Goal: Navigation & Orientation: Find specific page/section

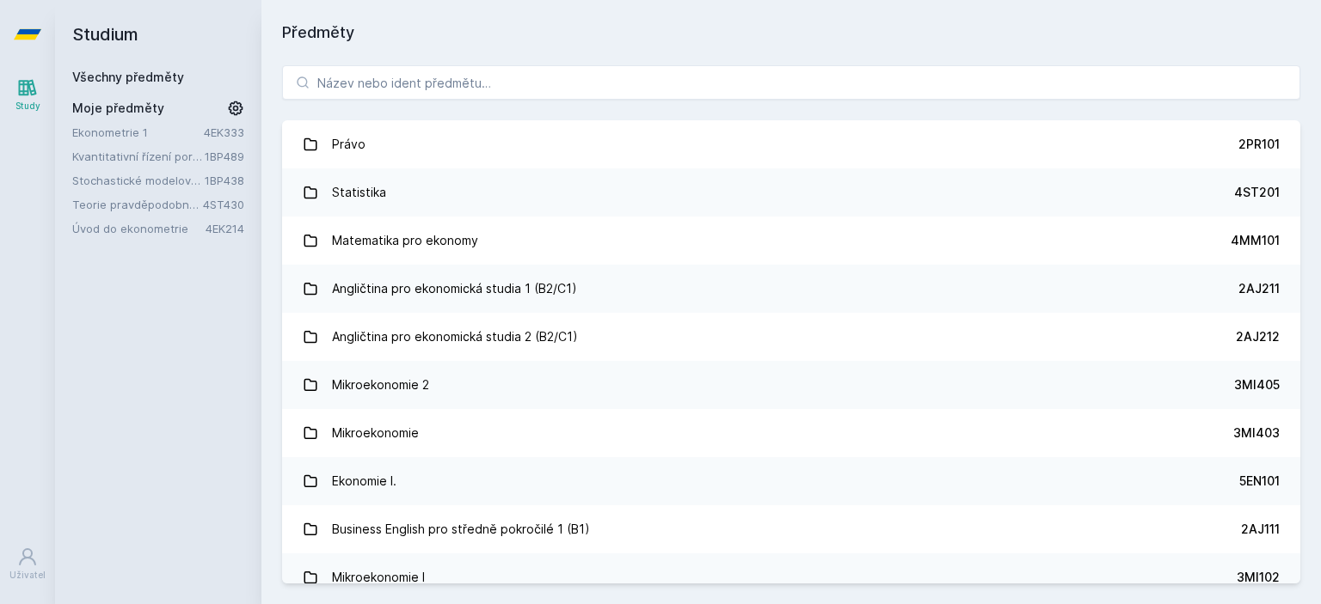
click at [128, 175] on link "Stochastické modelování ve financích" at bounding box center [138, 180] width 132 height 17
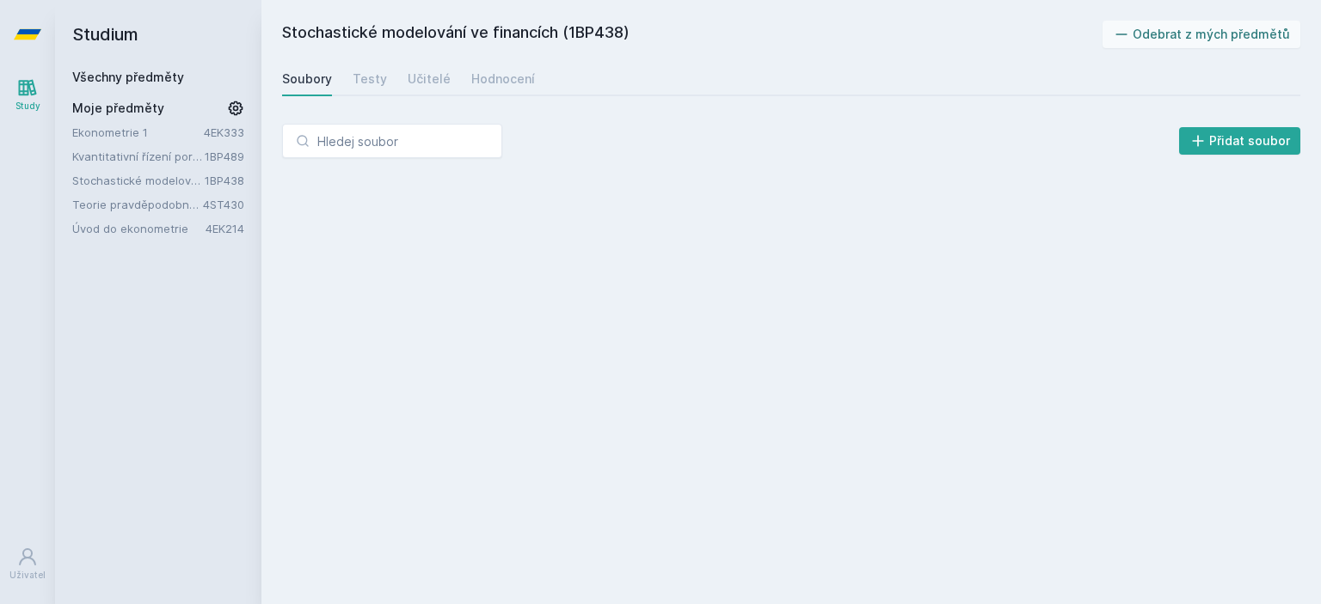
click at [451, 85] on div "Soubory Testy Učitelé Hodnocení" at bounding box center [791, 79] width 1018 height 34
click at [471, 78] on div "Hodnocení" at bounding box center [503, 78] width 64 height 17
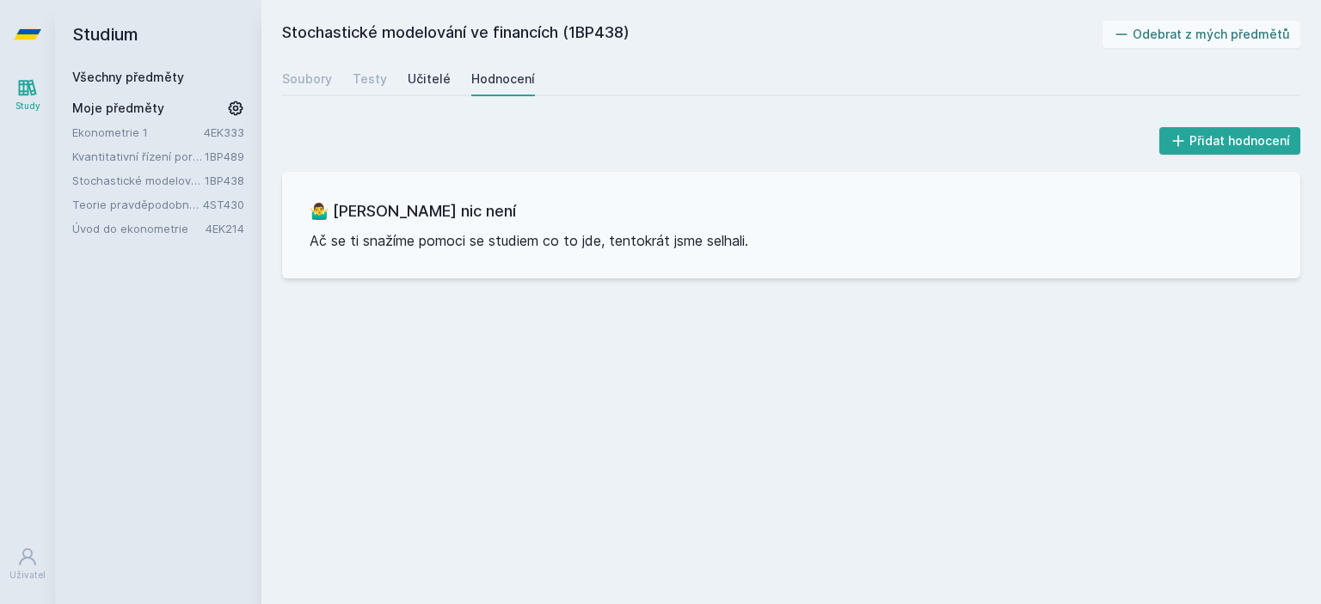
drag, startPoint x: 442, startPoint y: 94, endPoint x: 437, endPoint y: 85, distance: 10.0
click at [442, 92] on div "Soubory Testy Učitelé Hodnocení" at bounding box center [791, 79] width 1018 height 34
click at [437, 84] on div "Učitelé" at bounding box center [429, 78] width 43 height 17
click at [357, 89] on link "Testy" at bounding box center [369, 79] width 34 height 34
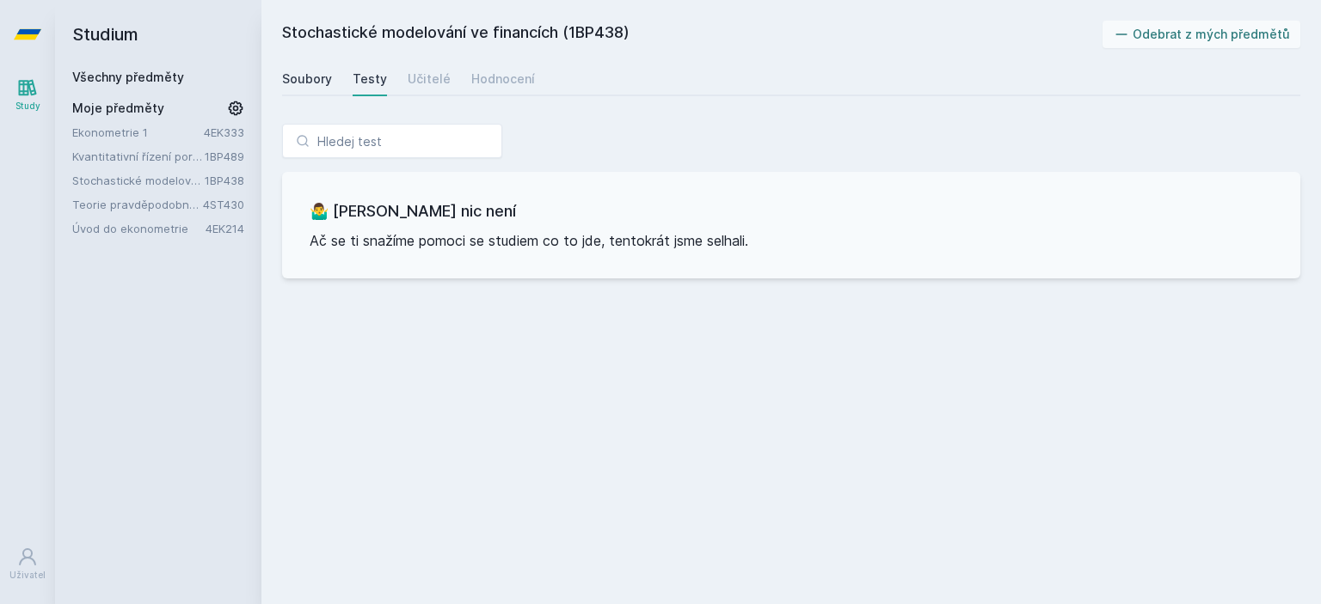
click at [328, 85] on div "Soubory" at bounding box center [307, 78] width 50 height 17
